Goal: Communication & Community: Answer question/provide support

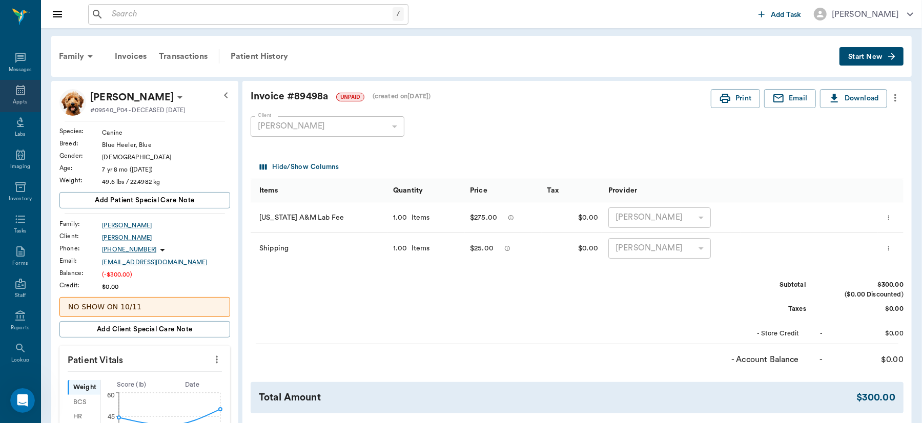
click at [17, 94] on icon at bounding box center [20, 90] width 12 height 12
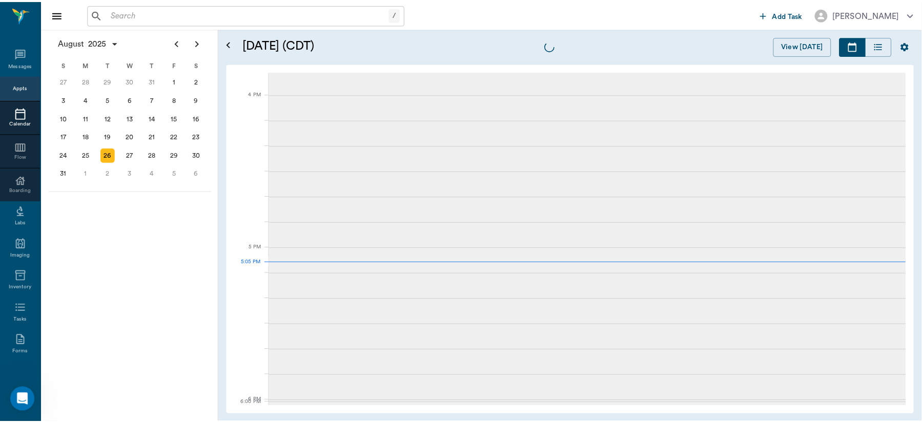
scroll to position [1383, 0]
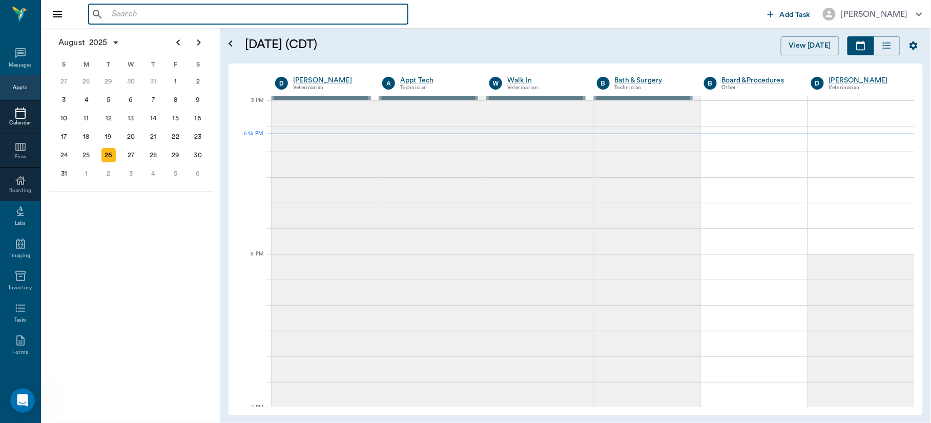
click at [286, 18] on input "text" at bounding box center [256, 14] width 296 height 14
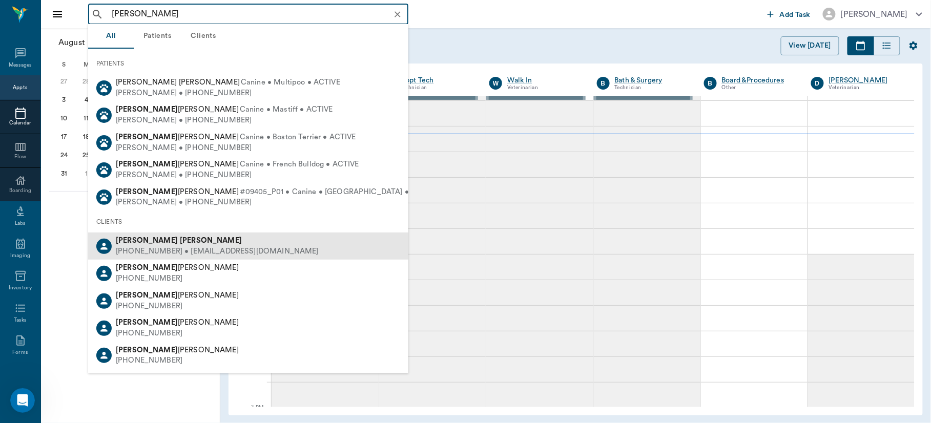
click at [183, 247] on div "[PHONE_NUMBER] • [EMAIL_ADDRESS][DOMAIN_NAME]" at bounding box center [217, 251] width 203 height 11
type input "[PERSON_NAME]"
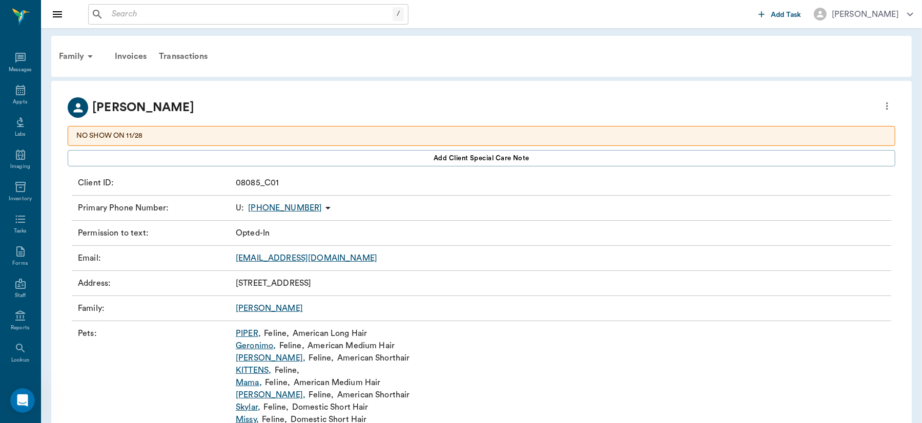
click at [249, 417] on link "Missy ," at bounding box center [247, 419] width 23 height 12
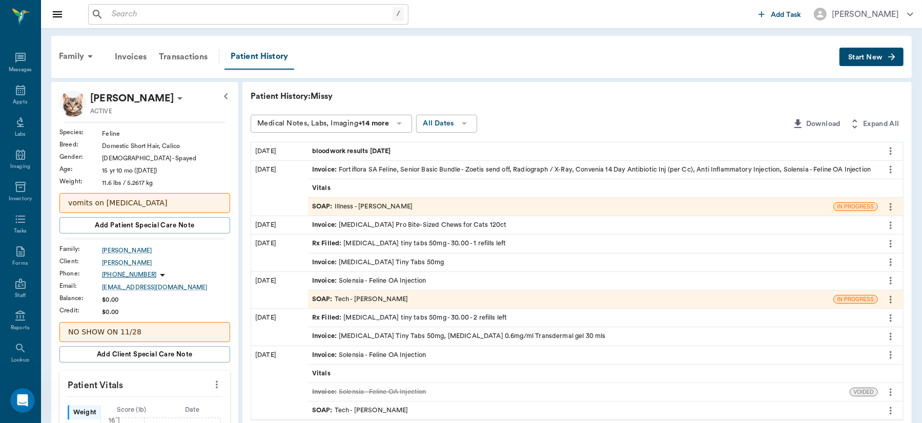
click at [870, 57] on span "Start New" at bounding box center [865, 57] width 34 height 0
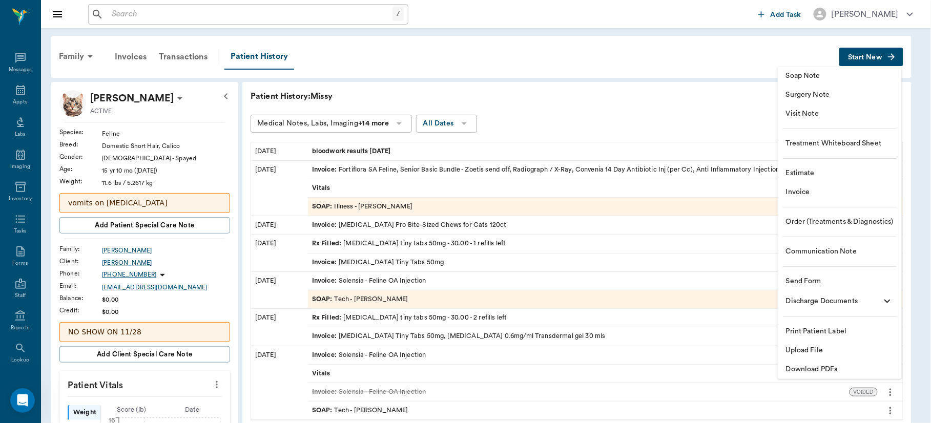
click at [824, 253] on span "Communication Note" at bounding box center [840, 251] width 108 height 11
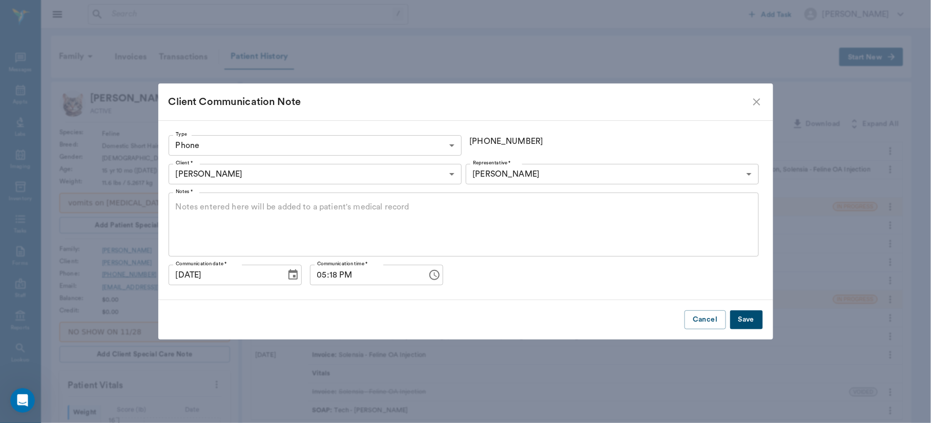
click at [337, 208] on textarea "Notes *" at bounding box center [464, 224] width 576 height 47
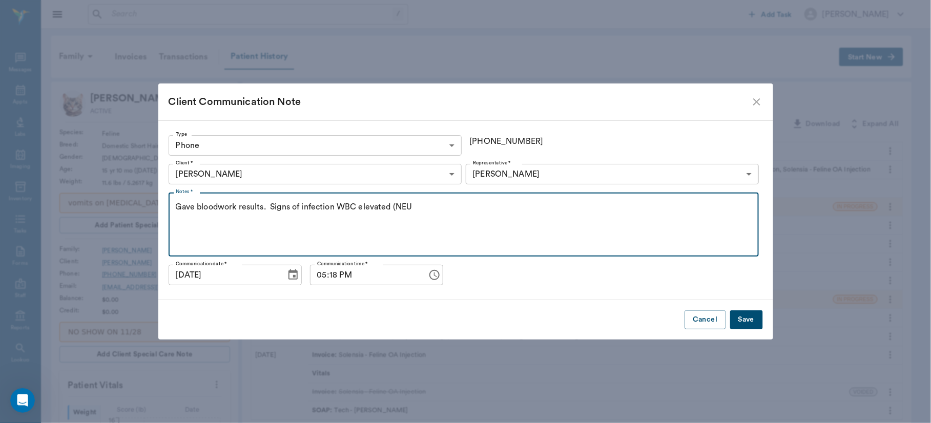
click at [337, 205] on textarea "Gave bloodwork results. Signs of infection WBC elevated (NEU" at bounding box center [464, 224] width 576 height 47
click at [428, 208] on textarea "Gave bloodwork results. Signs of infection WBC elevated (NEU" at bounding box center [464, 224] width 576 height 47
click at [428, 208] on textarea "Gave bloodwork results. Signs of infection WBC elevated (NEU)" at bounding box center [464, 224] width 576 height 47
type textarea "Gave bloodwork results. Signs of infection WBC elevated (NEU), slight [MEDICAL_…"
click at [745, 327] on button "Save" at bounding box center [746, 319] width 33 height 19
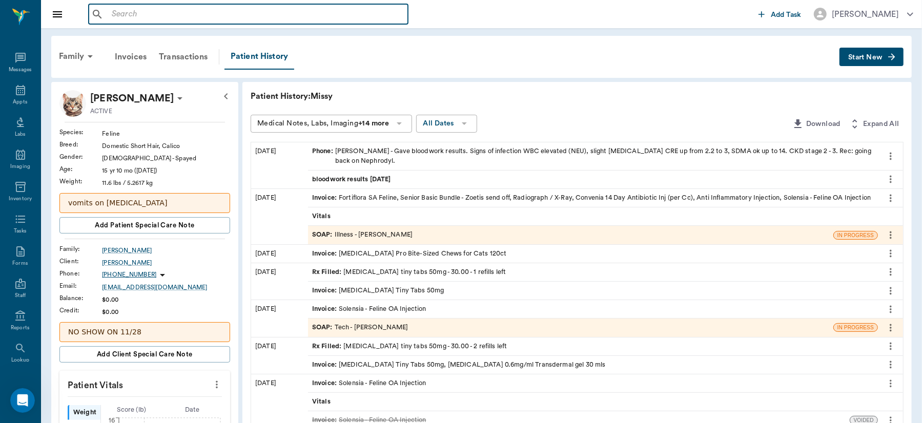
click at [181, 20] on input "text" at bounding box center [256, 14] width 296 height 14
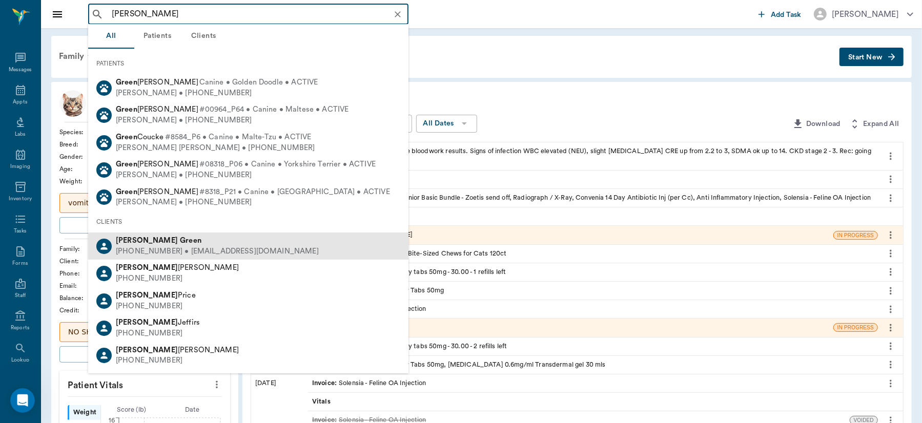
click at [174, 244] on div "[PERSON_NAME]" at bounding box center [217, 241] width 203 height 11
type input "[PERSON_NAME]"
